Goal: Transaction & Acquisition: Download file/media

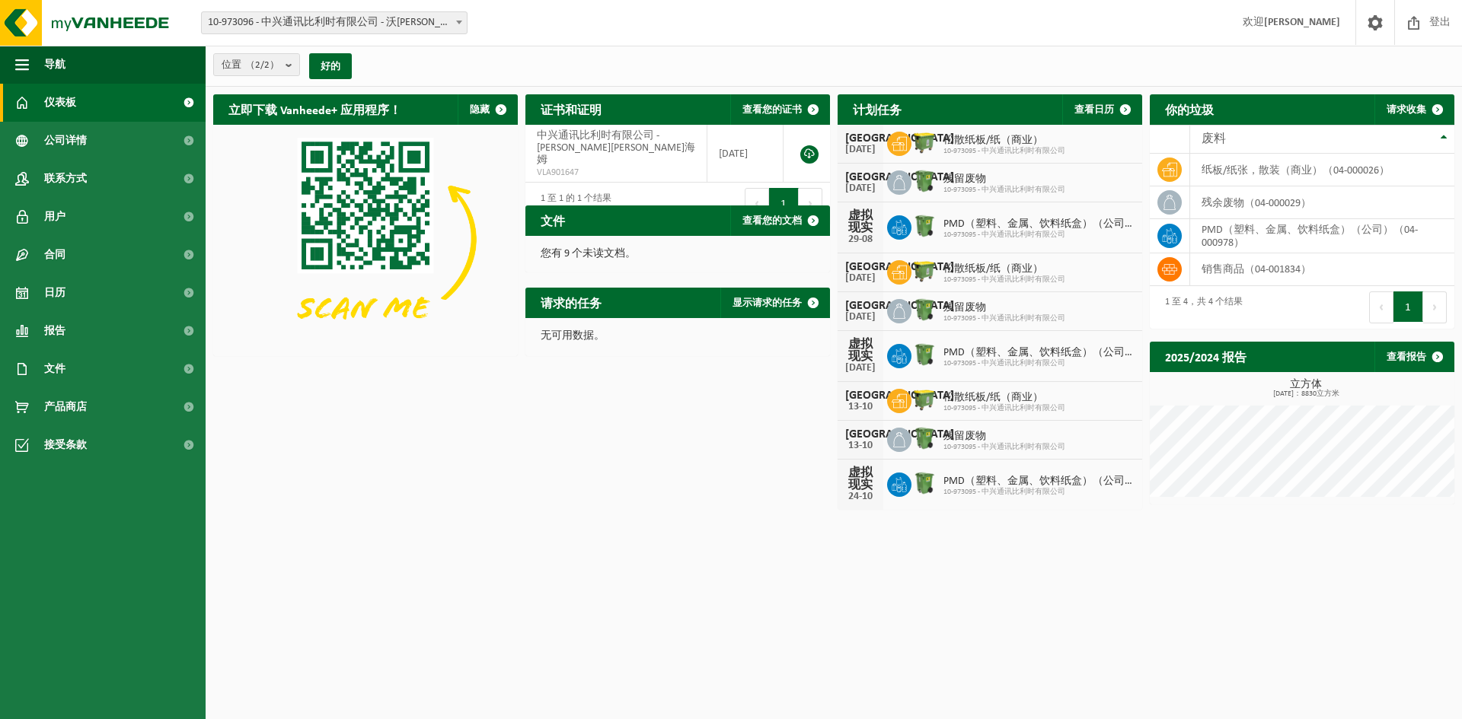
click at [104, 104] on link "仪表板" at bounding box center [103, 103] width 206 height 38
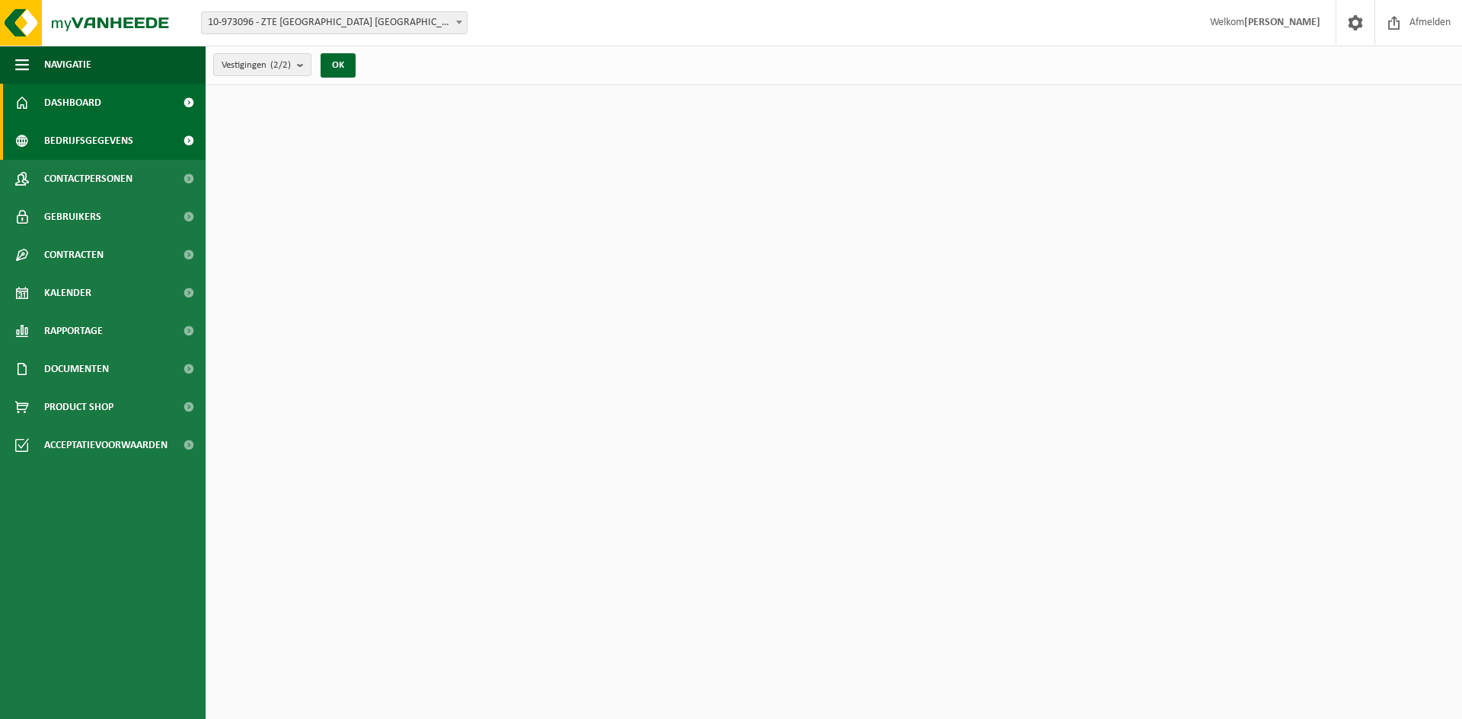
click at [120, 139] on span "Bedrijfsgegevens" at bounding box center [88, 141] width 89 height 38
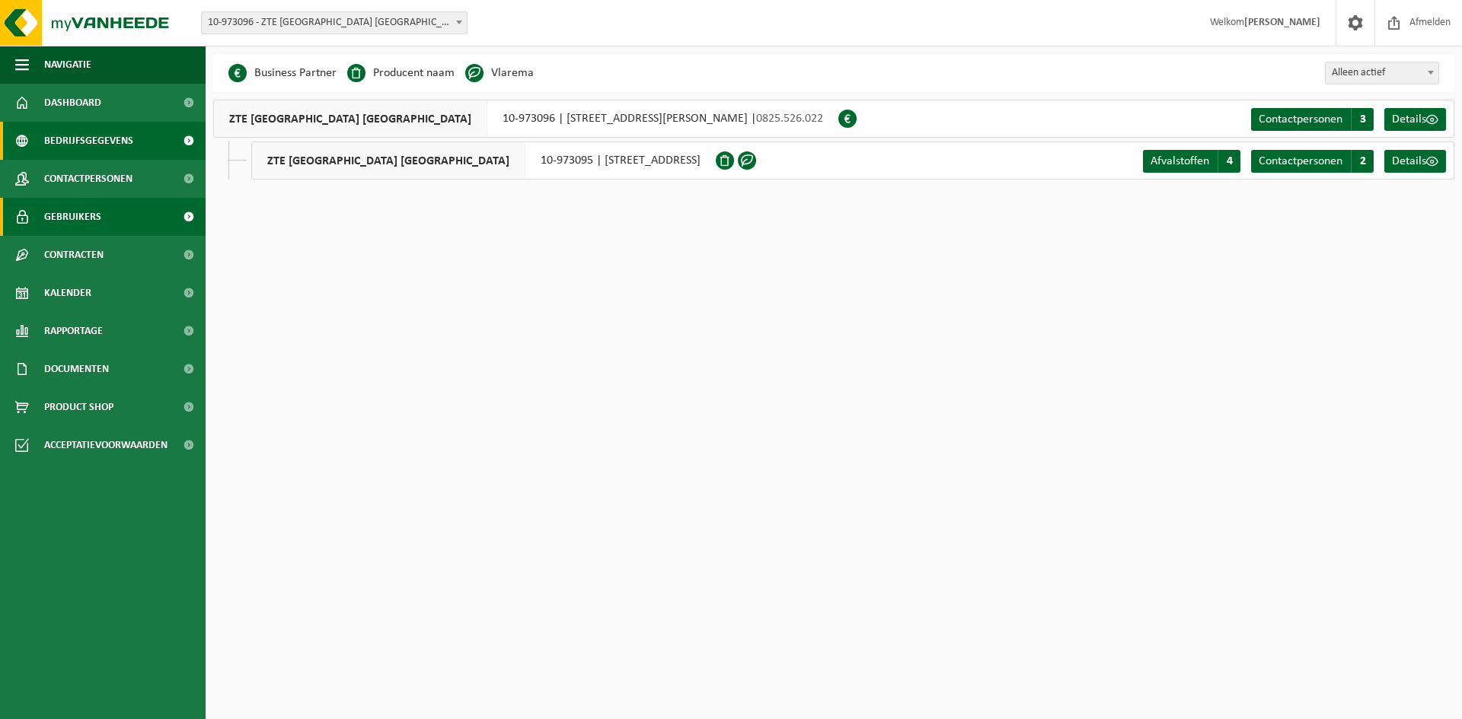
click at [87, 223] on span "Gebruikers" at bounding box center [72, 217] width 57 height 38
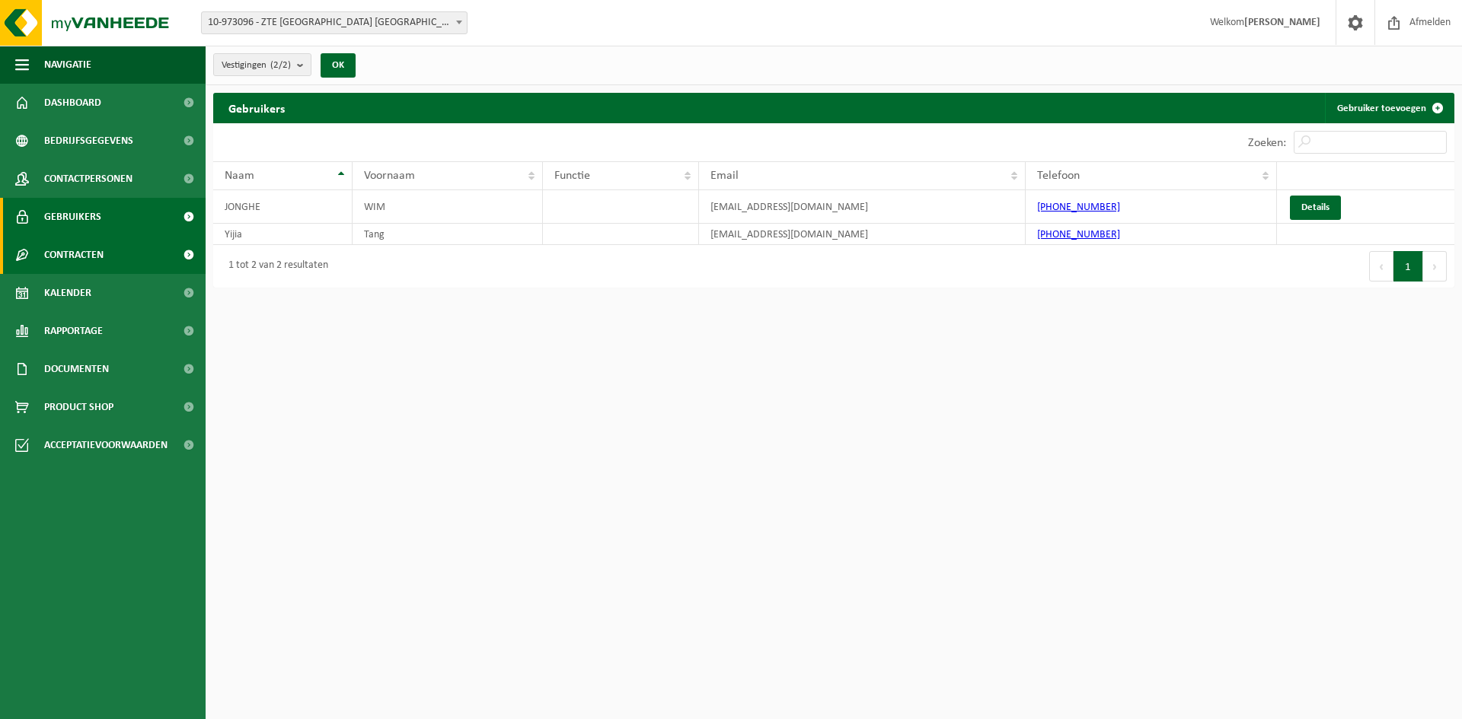
click at [89, 260] on span "Contracten" at bounding box center [73, 255] width 59 height 38
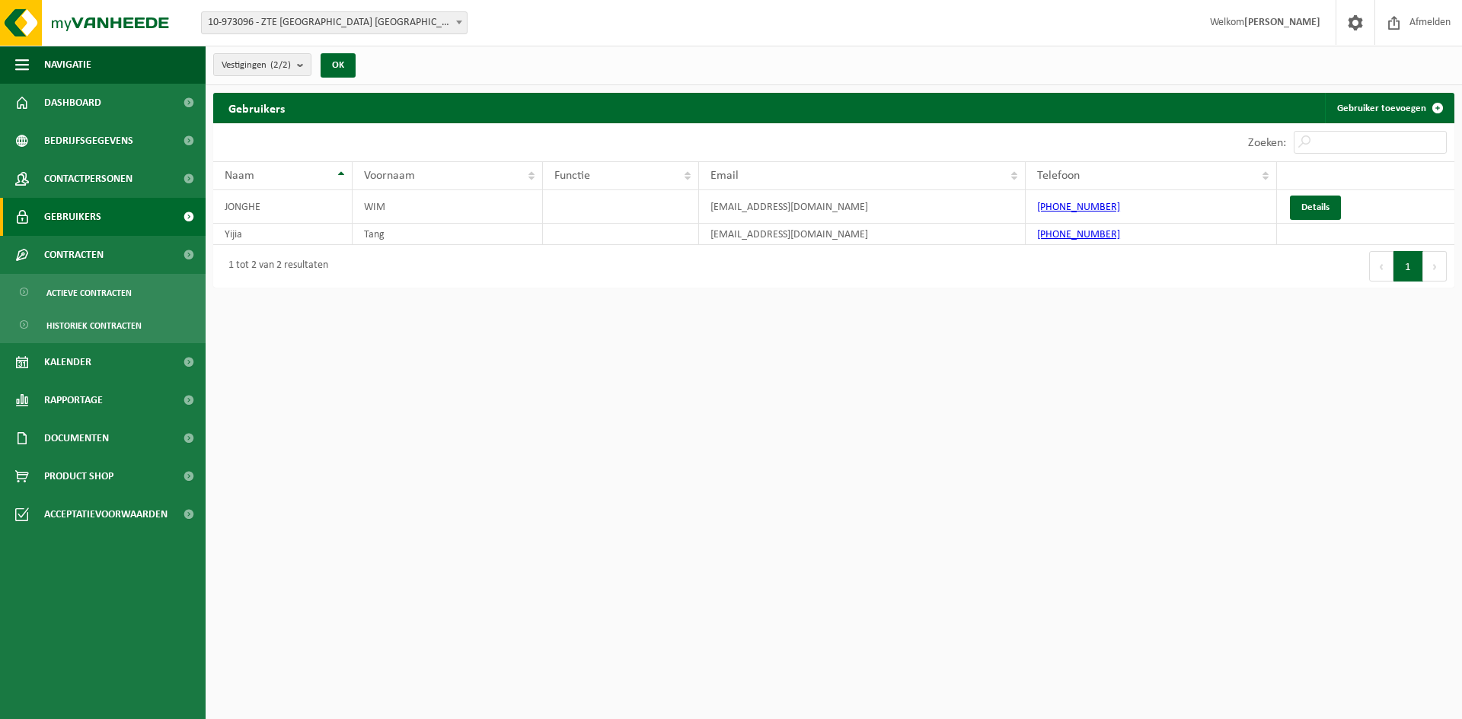
click at [110, 223] on link "Gebruikers" at bounding box center [103, 217] width 206 height 38
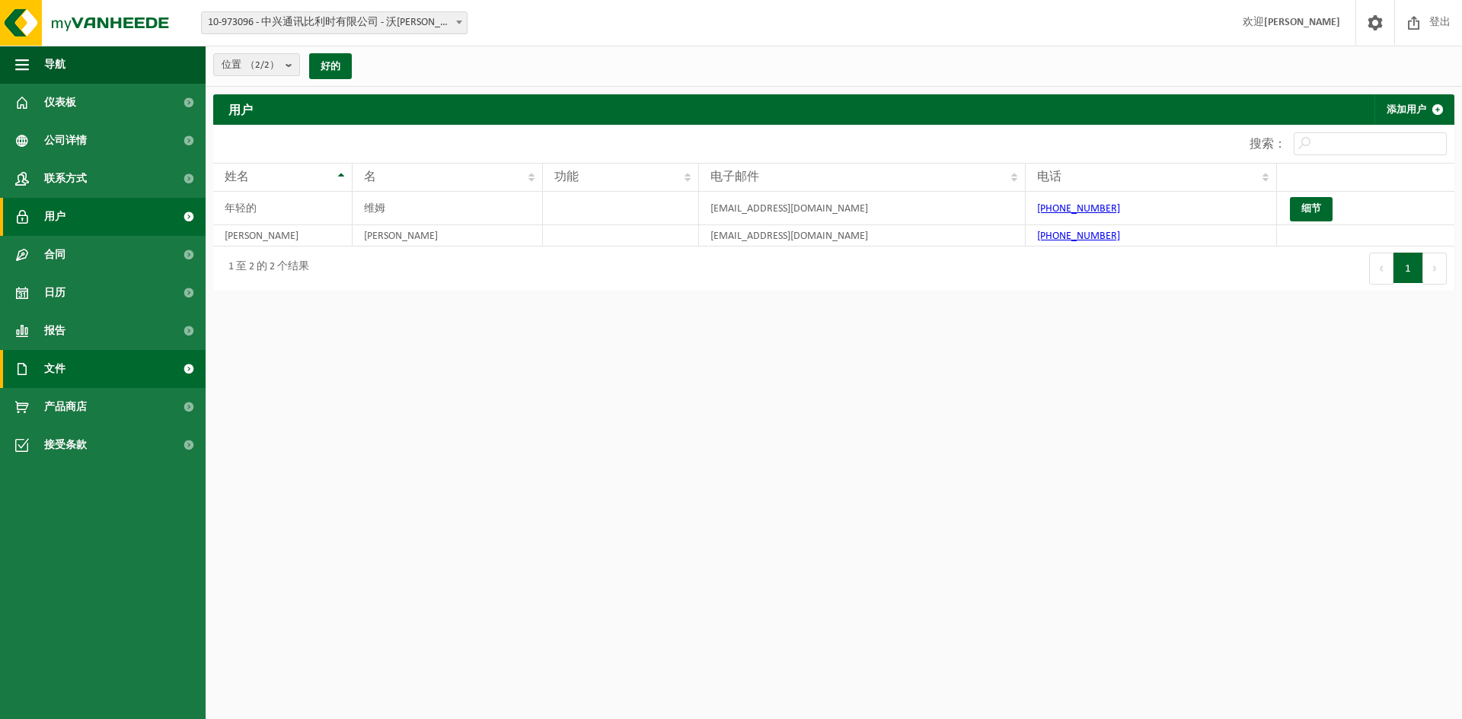
click at [81, 362] on link "文件" at bounding box center [103, 369] width 206 height 38
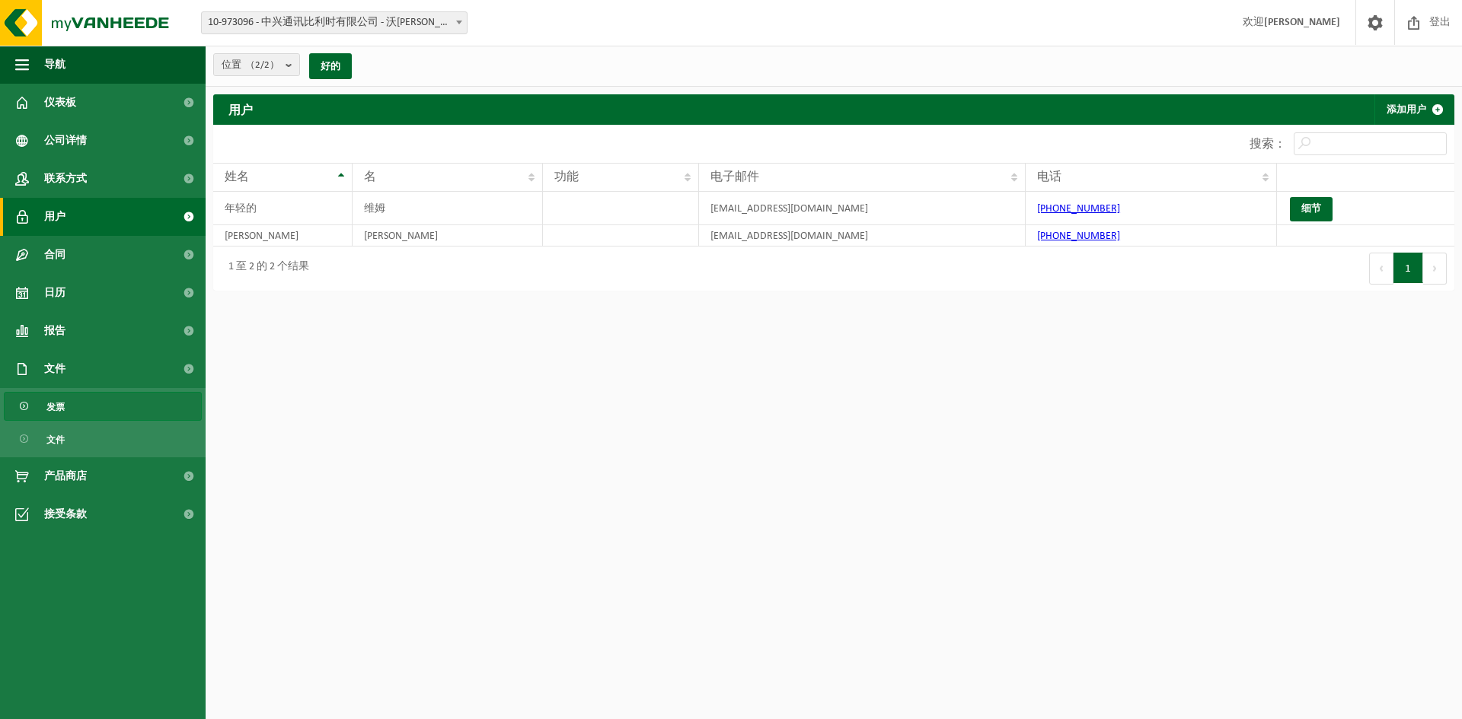
click at [82, 406] on link "发票" at bounding box center [103, 406] width 198 height 29
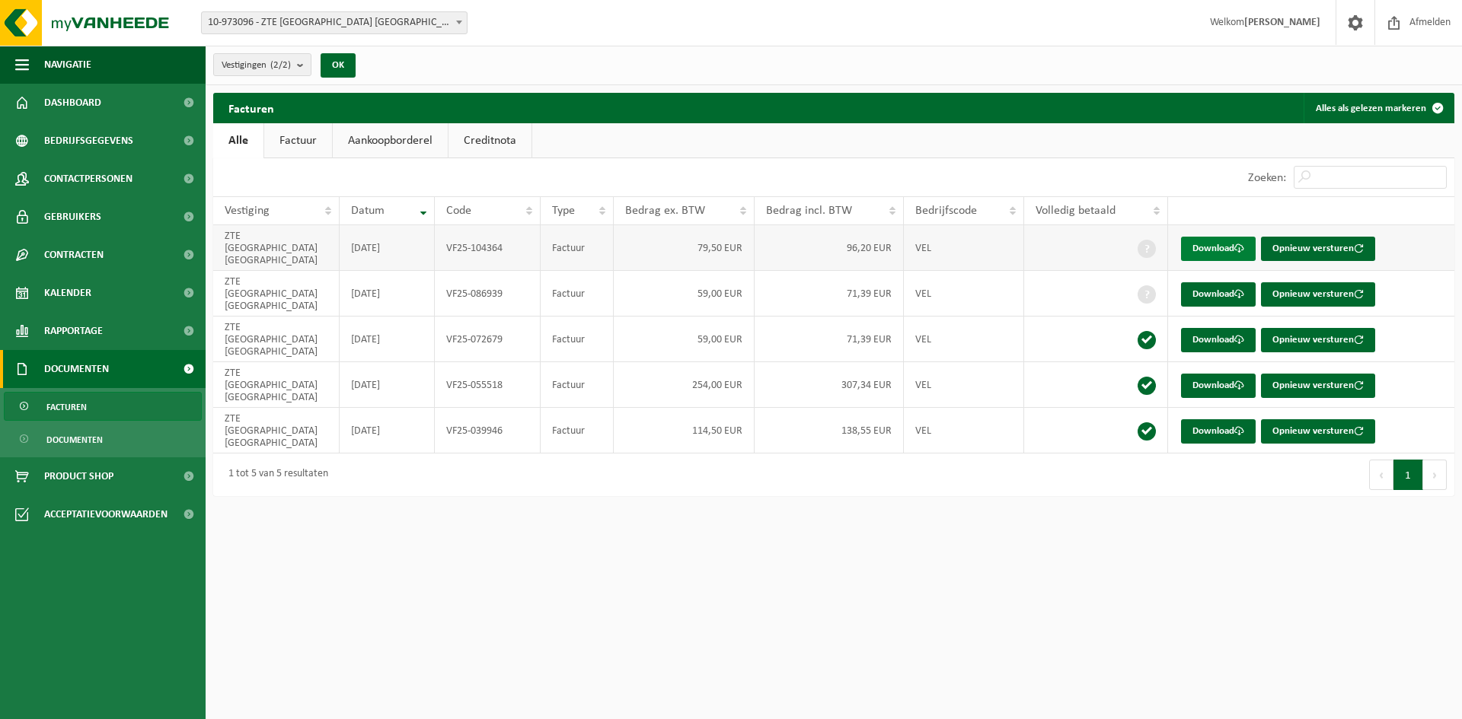
click at [1241, 237] on link "Download" at bounding box center [1218, 249] width 75 height 24
